Goal: Check status

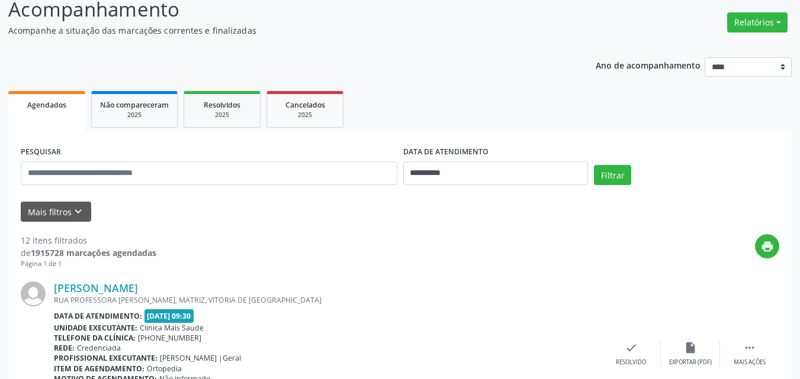
scroll to position [59, 0]
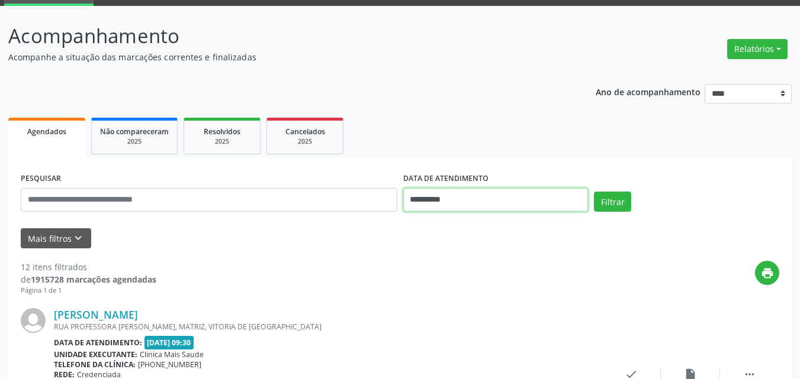
click at [429, 194] on input "**********" at bounding box center [495, 200] width 185 height 24
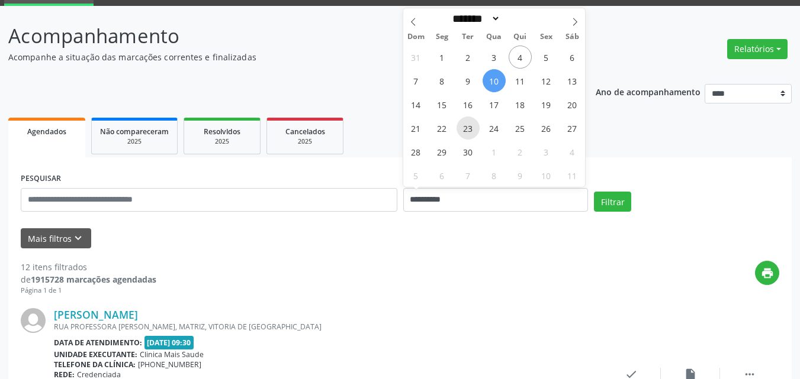
click at [468, 130] on span "23" at bounding box center [467, 128] width 23 height 23
type input "**********"
click at [468, 130] on span "23" at bounding box center [467, 128] width 23 height 23
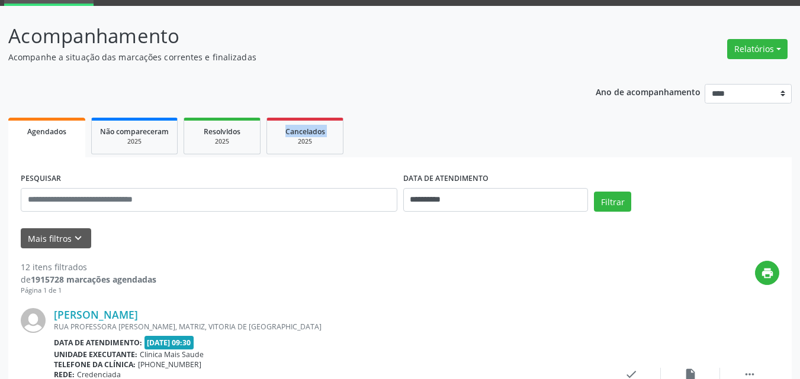
click at [468, 130] on ul "Agendados Não compareceram 2025 Resolvidos 2025 Cancelados 2025" at bounding box center [399, 136] width 783 height 43
click at [595, 195] on button "Filtrar" at bounding box center [612, 202] width 37 height 20
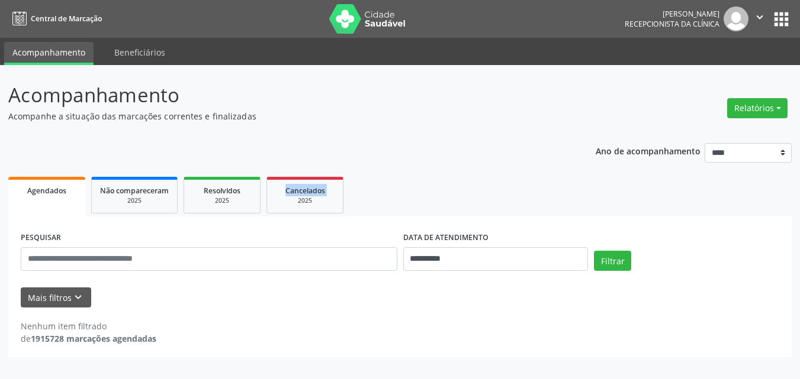
scroll to position [0, 0]
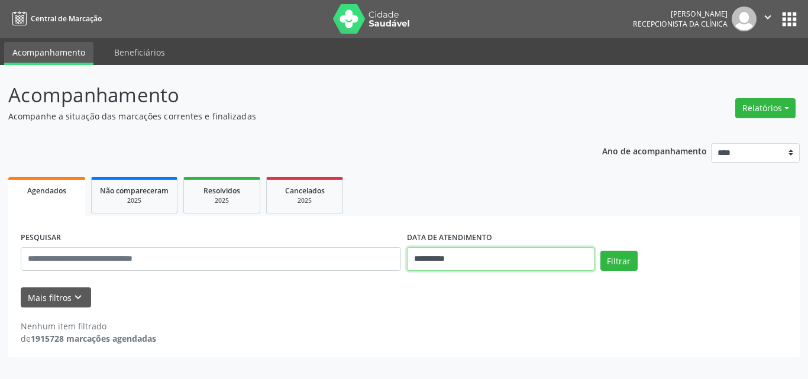
click at [450, 268] on input "**********" at bounding box center [501, 259] width 188 height 24
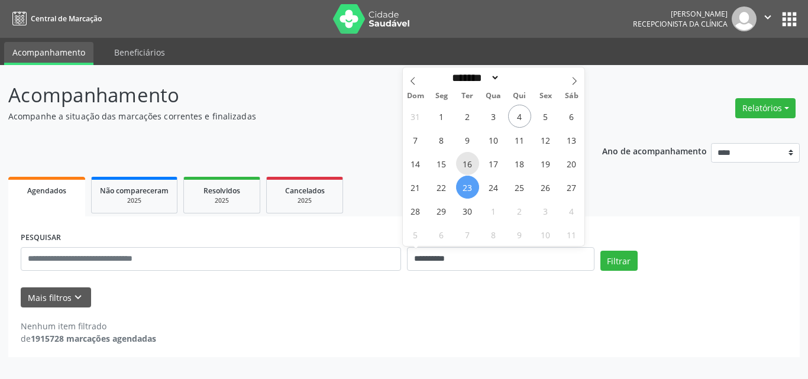
click at [466, 160] on span "16" at bounding box center [467, 163] width 23 height 23
type input "**********"
click at [466, 160] on span "16" at bounding box center [467, 163] width 23 height 23
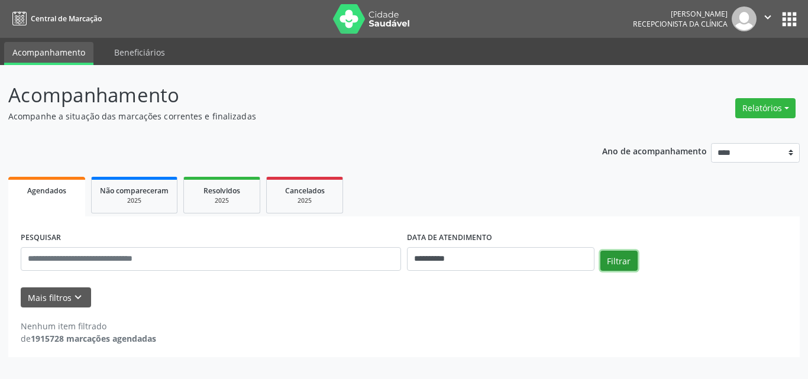
click at [620, 259] on button "Filtrar" at bounding box center [619, 261] width 37 height 20
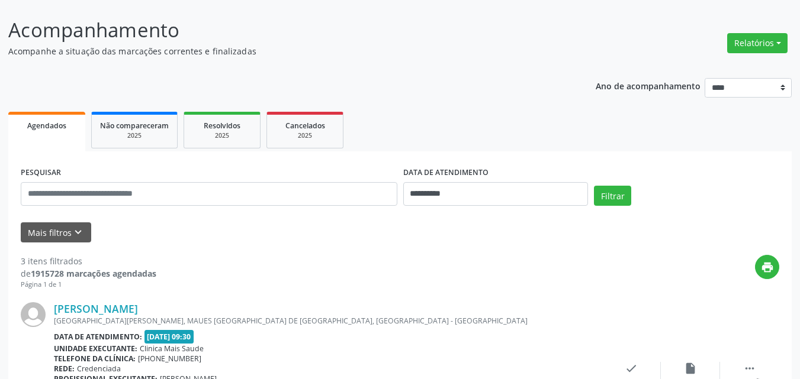
scroll to position [178, 0]
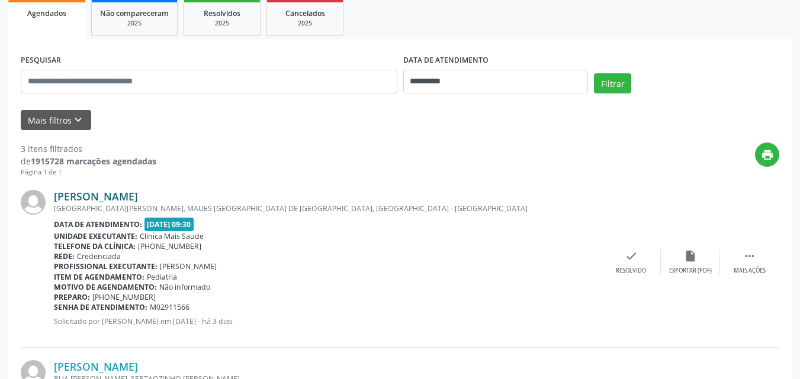
click at [96, 198] on link "[PERSON_NAME]" at bounding box center [96, 196] width 84 height 13
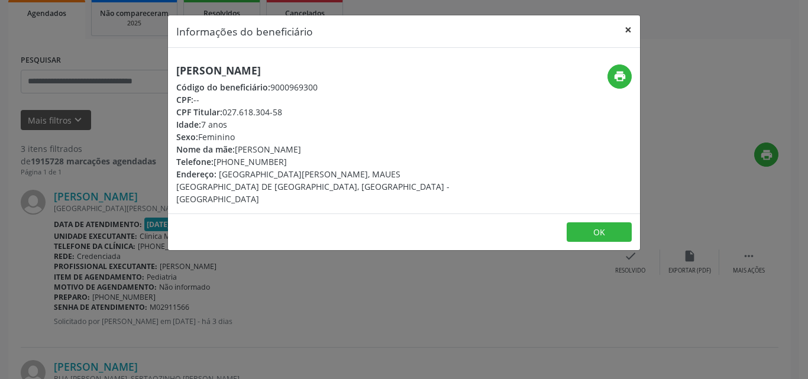
click at [629, 30] on button "×" at bounding box center [629, 29] width 24 height 29
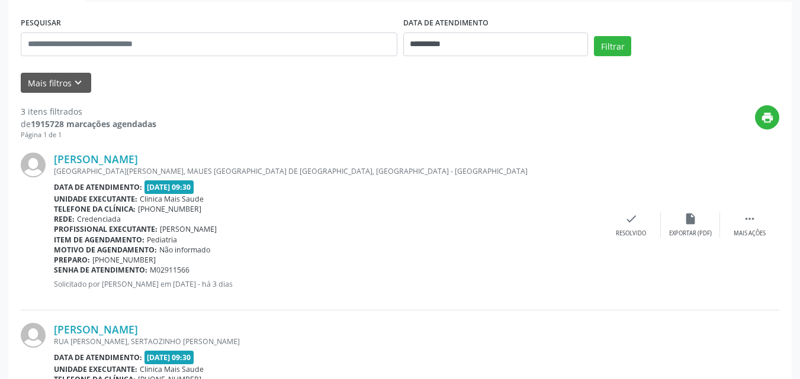
scroll to position [414, 0]
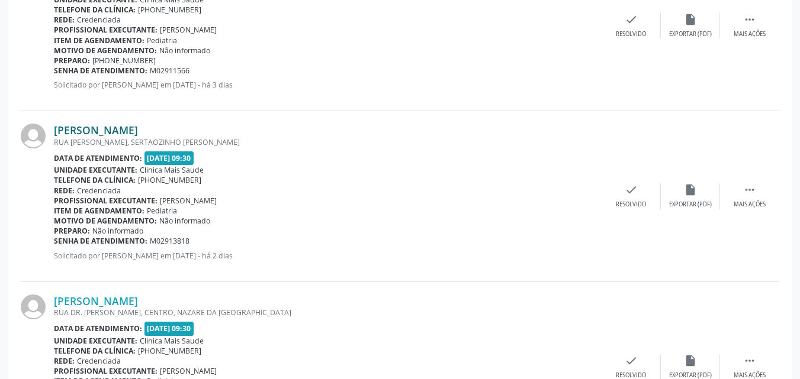
click at [111, 133] on link "[PERSON_NAME]" at bounding box center [96, 130] width 84 height 13
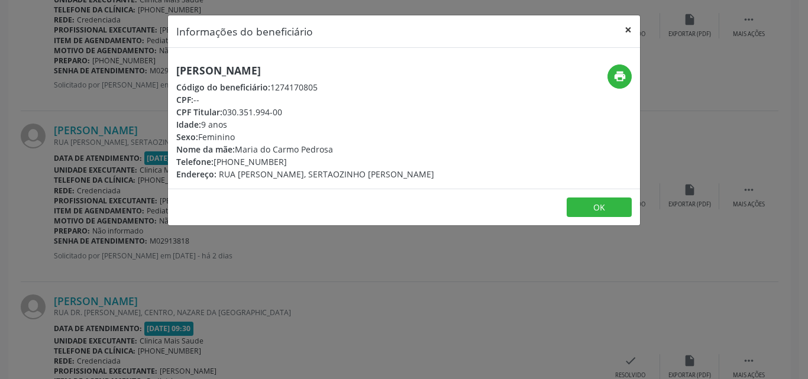
click at [626, 28] on button "×" at bounding box center [629, 29] width 24 height 29
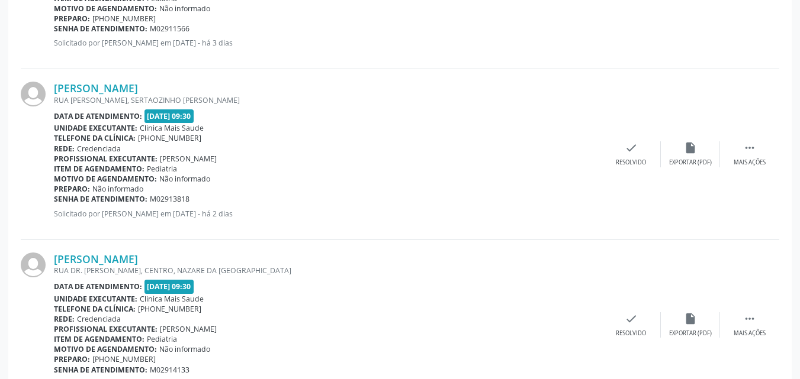
scroll to position [508, 0]
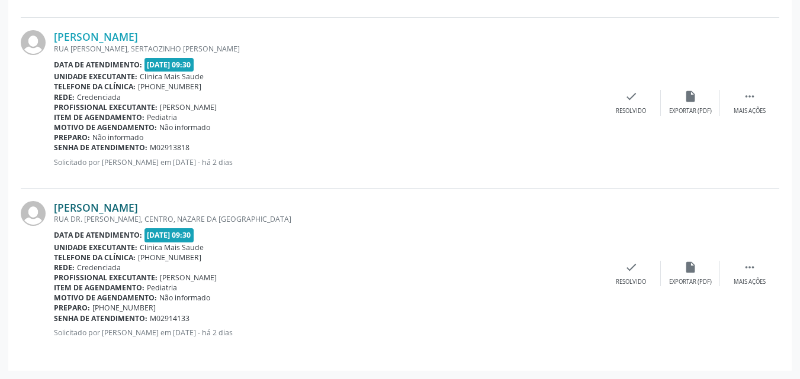
click at [138, 210] on link "[PERSON_NAME]" at bounding box center [96, 207] width 84 height 13
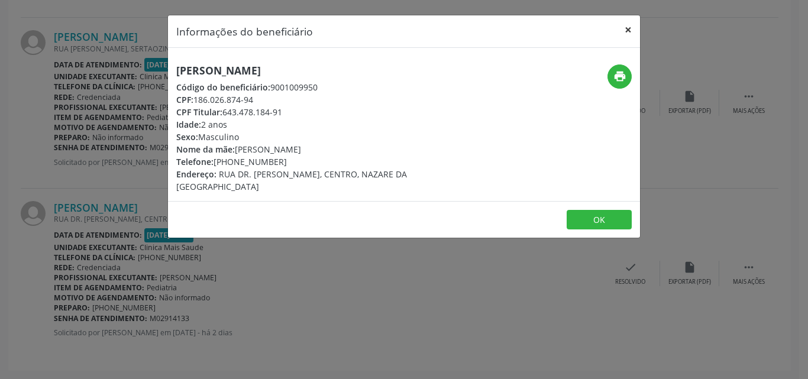
click at [626, 26] on button "×" at bounding box center [629, 29] width 24 height 29
